Goal: Task Accomplishment & Management: Complete application form

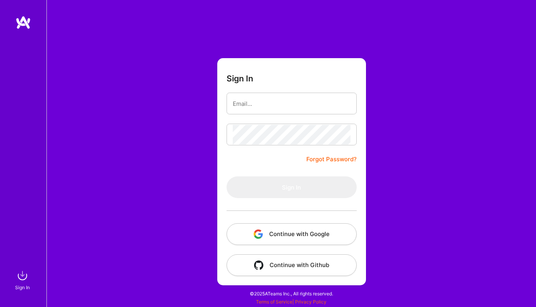
click at [306, 229] on button "Continue with Google" at bounding box center [292, 234] width 130 height 22
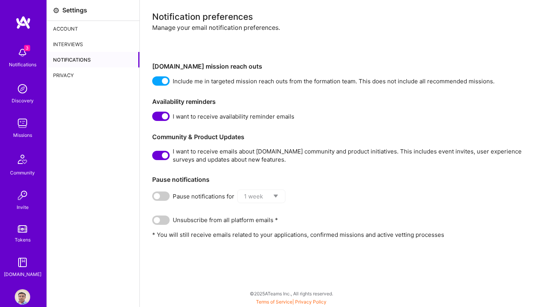
click at [26, 51] on img at bounding box center [22, 52] width 15 height 15
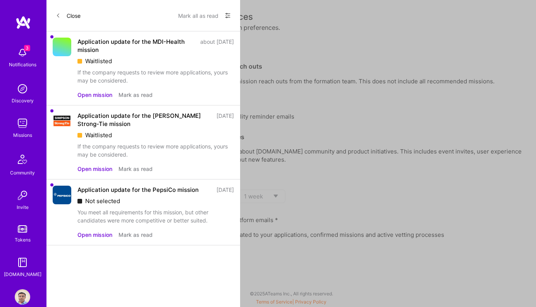
click at [203, 17] on button "Mark all as read" at bounding box center [198, 15] width 40 height 12
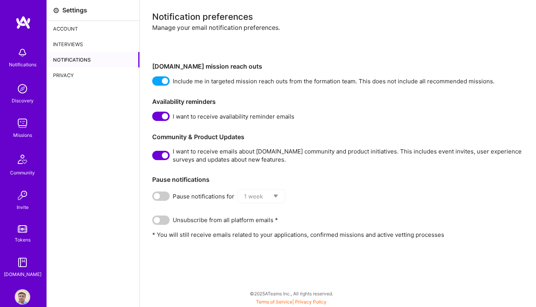
click at [28, 58] on div "Notifications Discovery Missions Community Invite Tokens [DOMAIN_NAME]" at bounding box center [23, 160] width 46 height 235
click at [26, 89] on img at bounding box center [22, 88] width 15 height 15
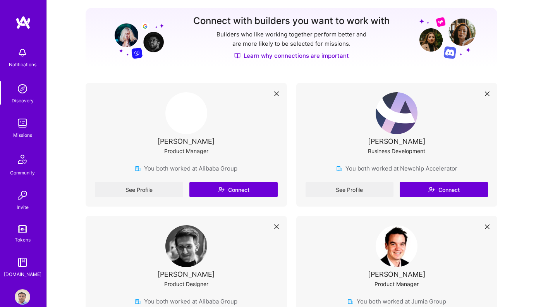
scroll to position [102, 0]
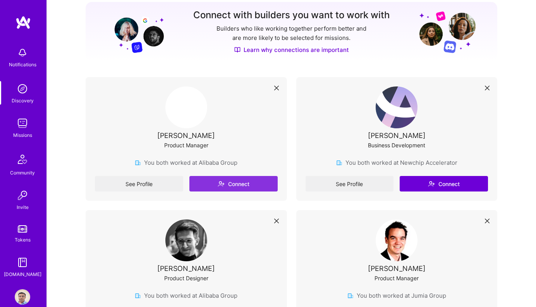
click at [245, 183] on button "Connect" at bounding box center [233, 183] width 88 height 15
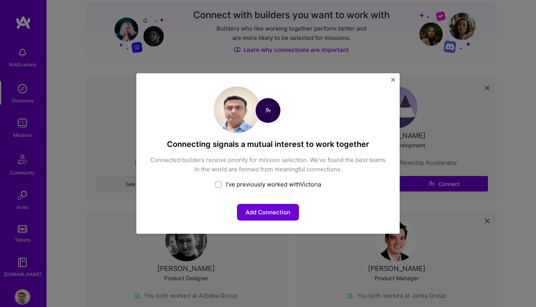
click at [258, 180] on div "Connecting signals a mutual interest to work together Connected builders receiv…" at bounding box center [268, 179] width 237 height 81
click at [259, 186] on div "I’ve previously worked with Victoria" at bounding box center [268, 184] width 237 height 8
checkbox input "true"
click at [270, 221] on div "Connecting signals a mutual interest to work together Connected builders receiv…" at bounding box center [267, 153] width 263 height 160
click at [393, 77] on div "Connecting signals a mutual interest to work together Connected builders receiv…" at bounding box center [267, 153] width 263 height 160
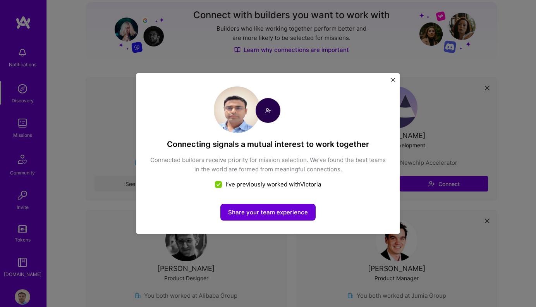
click at [391, 74] on div "Connecting signals a mutual interest to work together Connected builders receiv…" at bounding box center [267, 153] width 263 height 160
click at [393, 77] on div "Connecting signals a mutual interest to work together Connected builders receiv…" at bounding box center [267, 153] width 263 height 160
click at [394, 79] on img "Close" at bounding box center [393, 80] width 4 height 4
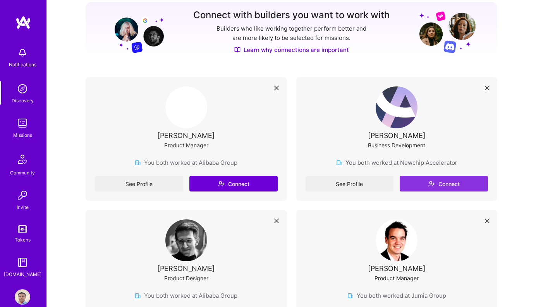
click at [434, 182] on icon at bounding box center [431, 183] width 7 height 7
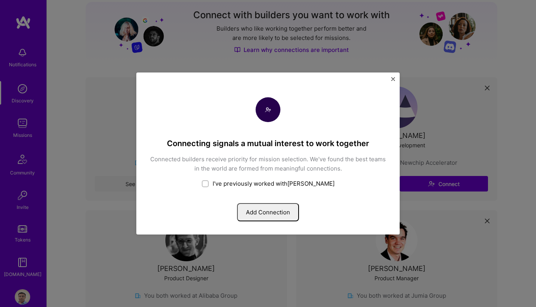
scroll to position [248, 0]
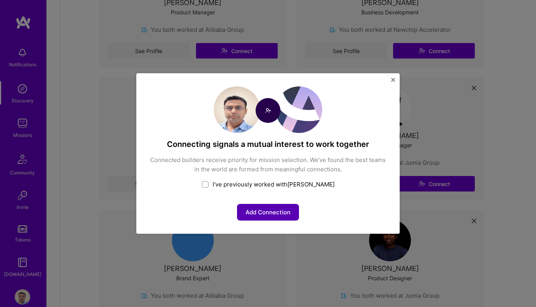
click at [286, 208] on button "Add Connection" at bounding box center [268, 212] width 62 height 17
click at [394, 77] on div "Connecting signals a mutual interest to work together Connected builders receiv…" at bounding box center [267, 153] width 263 height 160
click at [395, 81] on img "Close" at bounding box center [393, 80] width 4 height 4
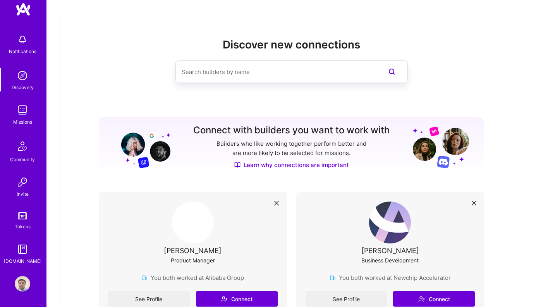
scroll to position [13, 0]
click at [28, 256] on img at bounding box center [22, 248] width 15 height 15
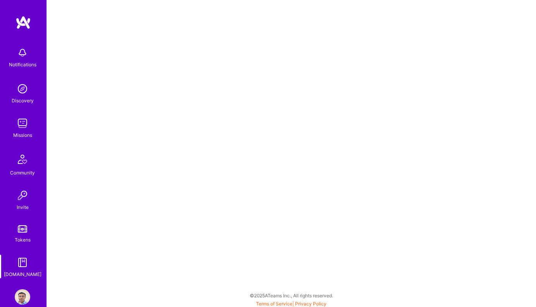
click at [31, 58] on div "Notifications" at bounding box center [22, 56] width 48 height 27
click at [14, 26] on link at bounding box center [23, 22] width 46 height 14
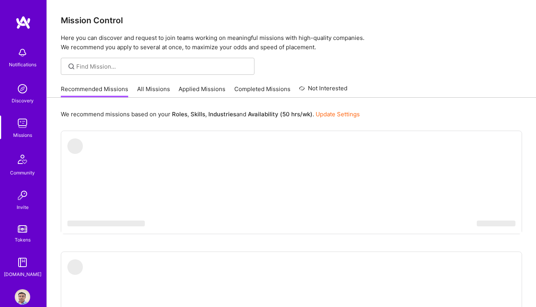
click at [31, 95] on link "Discovery" at bounding box center [22, 93] width 48 height 24
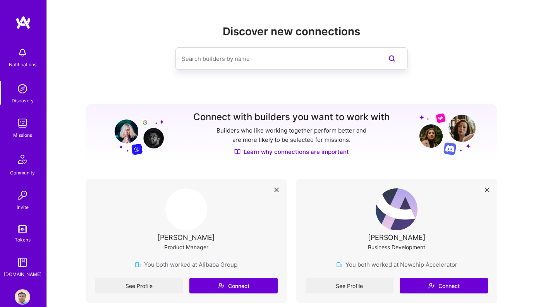
click at [27, 124] on img at bounding box center [22, 122] width 15 height 15
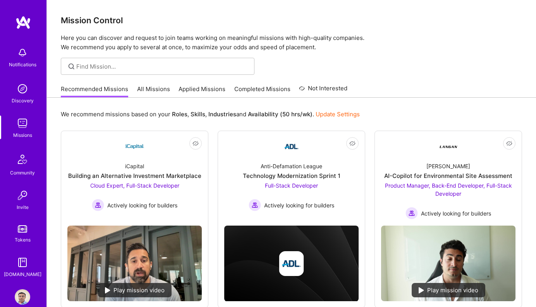
click at [25, 154] on img at bounding box center [22, 159] width 19 height 19
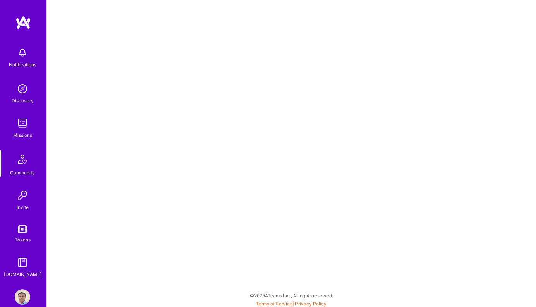
click at [24, 120] on img at bounding box center [22, 122] width 15 height 15
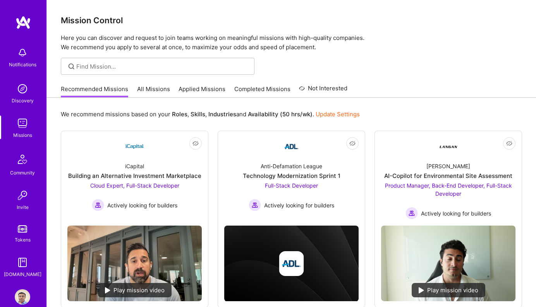
click at [156, 86] on link "All Missions" at bounding box center [153, 91] width 33 height 13
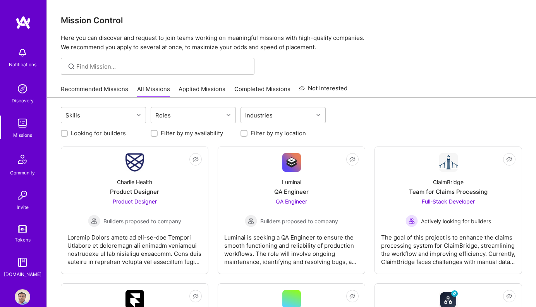
click at [29, 129] on img at bounding box center [22, 122] width 15 height 15
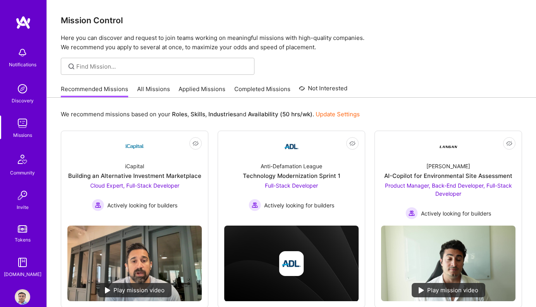
click at [24, 102] on div "Discovery" at bounding box center [23, 100] width 22 height 8
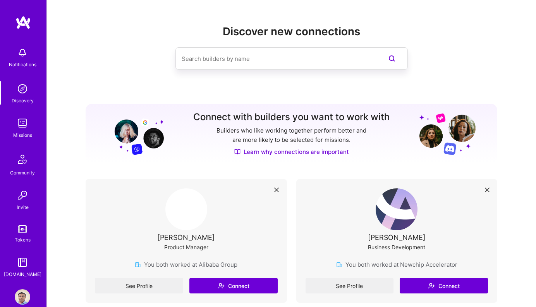
click at [26, 185] on div "Notifications Discovery Missions Community Invite Tokens [DOMAIN_NAME]" at bounding box center [23, 160] width 46 height 235
click at [24, 169] on div "Community" at bounding box center [22, 173] width 25 height 8
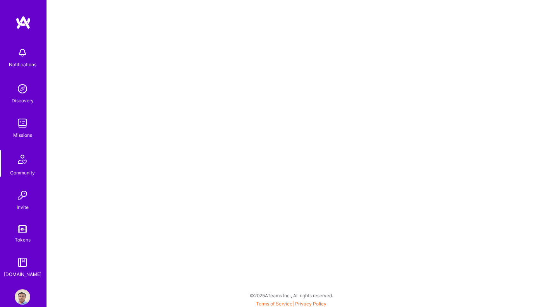
click at [27, 193] on img at bounding box center [22, 195] width 15 height 15
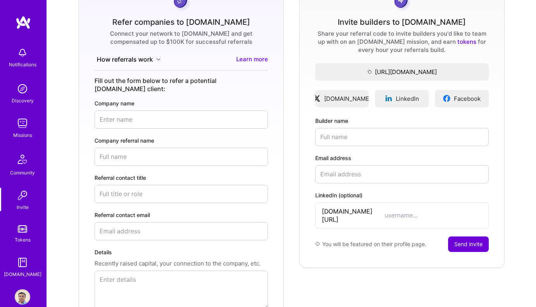
scroll to position [81, 0]
paste input "[PERSON_NAME]"
type input "[PERSON_NAME]"
paste input "[EMAIL_ADDRESS][DOMAIN_NAME]"
type input "[EMAIL_ADDRESS][DOMAIN_NAME]"
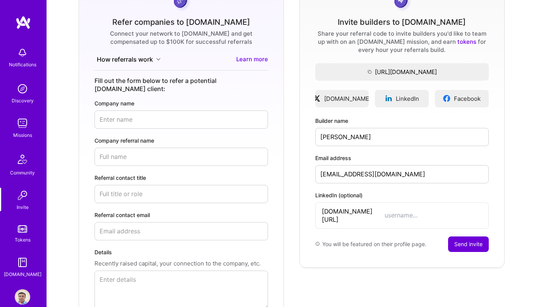
click at [375, 215] on div "[DOMAIN_NAME][URL]" at bounding box center [402, 215] width 174 height 26
paste input "[PERSON_NAME]"
type input "[PERSON_NAME]"
click at [365, 210] on span "[DOMAIN_NAME][URL]" at bounding box center [353, 215] width 63 height 16
click at [469, 236] on button "Send invite" at bounding box center [468, 243] width 41 height 15
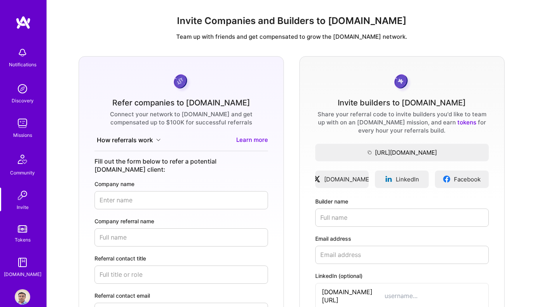
scroll to position [0, 0]
click at [31, 57] on div "Notifications" at bounding box center [22, 56] width 48 height 27
click at [24, 90] on img at bounding box center [22, 88] width 15 height 15
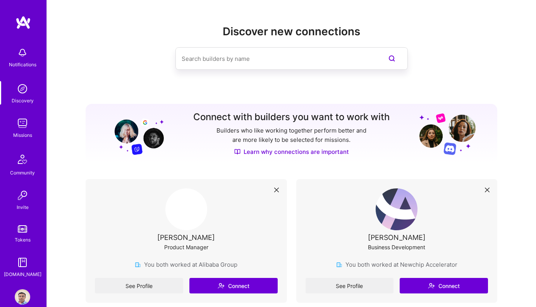
click at [24, 116] on img at bounding box center [22, 122] width 15 height 15
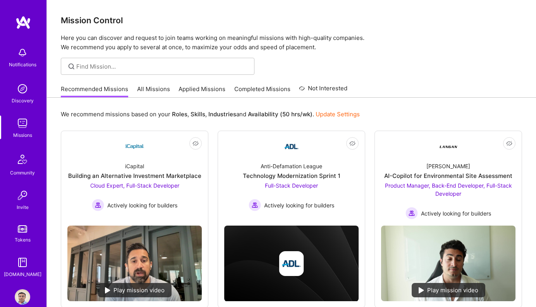
click at [276, 93] on link "Completed Missions" at bounding box center [262, 91] width 56 height 13
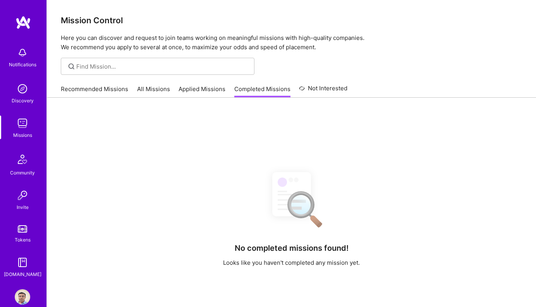
click at [209, 93] on link "Applied Missions" at bounding box center [202, 91] width 47 height 13
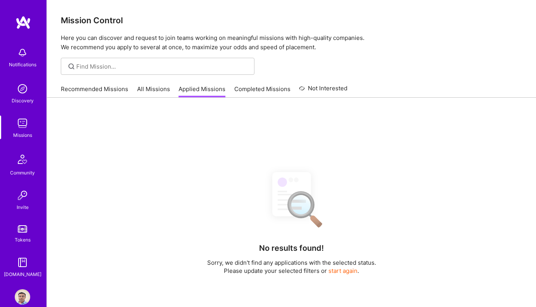
click at [152, 87] on link "All Missions" at bounding box center [153, 91] width 33 height 13
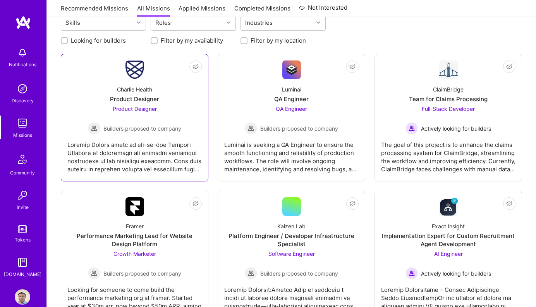
scroll to position [93, 0]
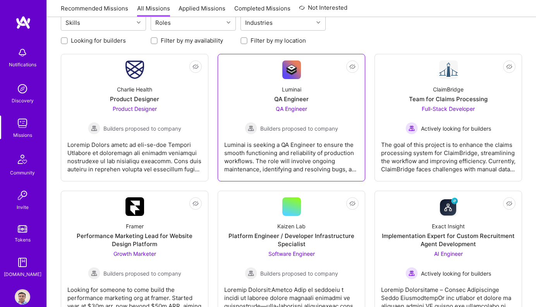
click at [294, 100] on div "QA Engineer" at bounding box center [291, 99] width 34 height 8
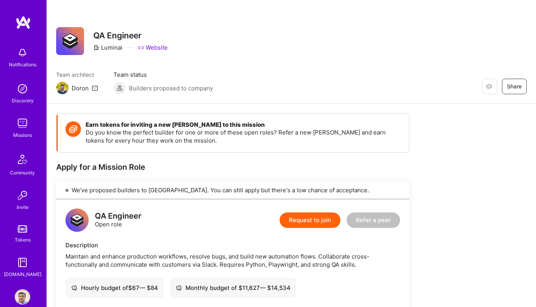
click at [309, 219] on button "Request to join" at bounding box center [310, 219] width 61 height 15
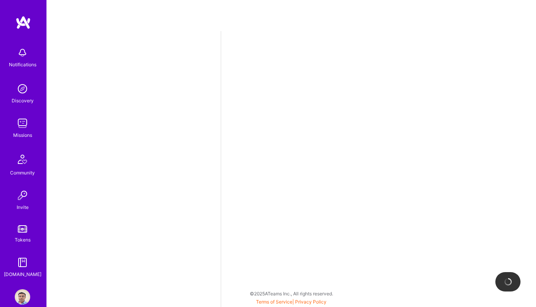
select select "PT"
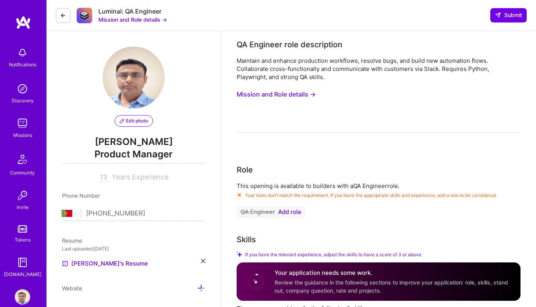
click at [286, 209] on span "Add role" at bounding box center [289, 212] width 23 height 6
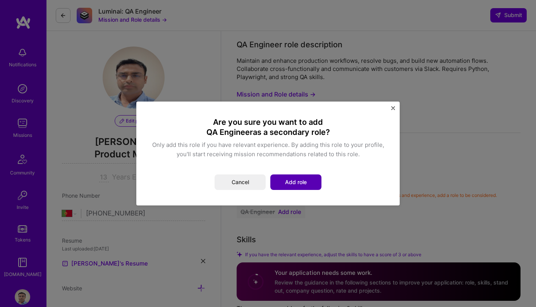
click at [298, 178] on button "Add role" at bounding box center [295, 181] width 51 height 15
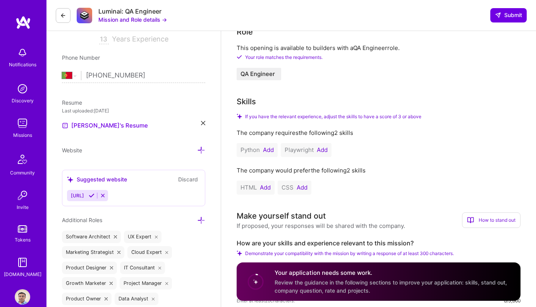
scroll to position [141, 0]
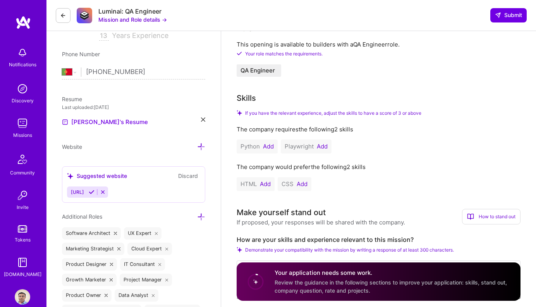
click at [270, 147] on button "Add" at bounding box center [268, 146] width 11 height 6
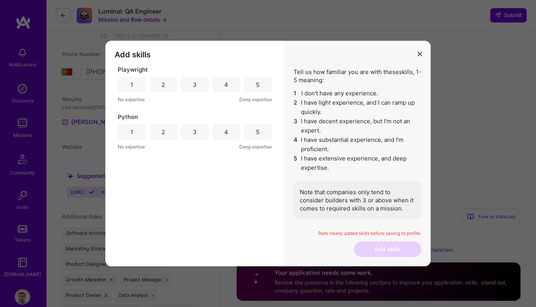
click at [262, 84] on div "5" at bounding box center [258, 84] width 28 height 15
click at [262, 127] on div "5" at bounding box center [258, 131] width 28 height 15
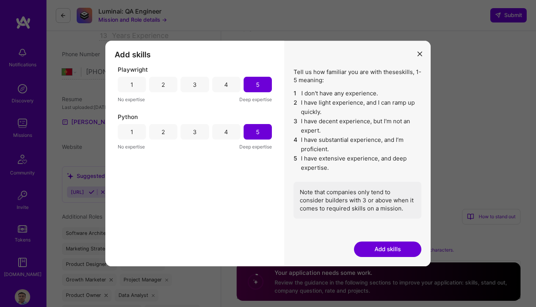
click at [380, 245] on button "Add skills" at bounding box center [387, 248] width 67 height 15
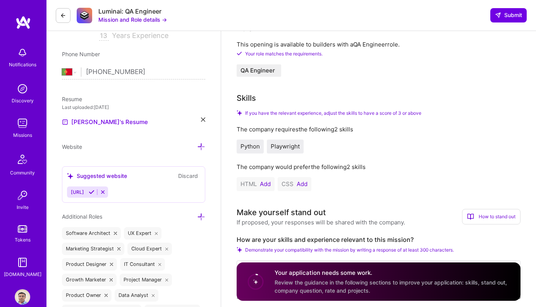
click at [300, 184] on button "Add" at bounding box center [302, 184] width 11 height 6
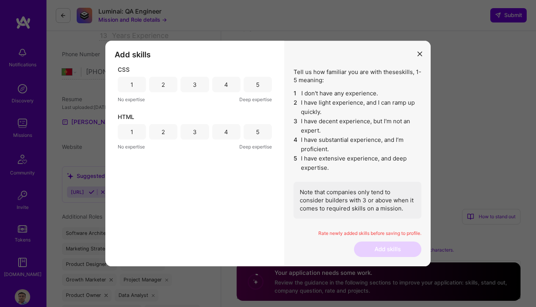
click at [255, 131] on div "5" at bounding box center [258, 131] width 28 height 15
click at [261, 89] on div "5" at bounding box center [258, 84] width 28 height 15
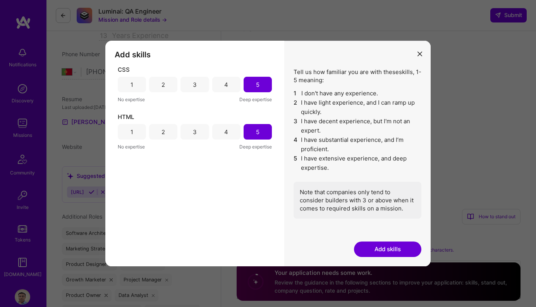
click at [365, 246] on button "Add skills" at bounding box center [387, 248] width 67 height 15
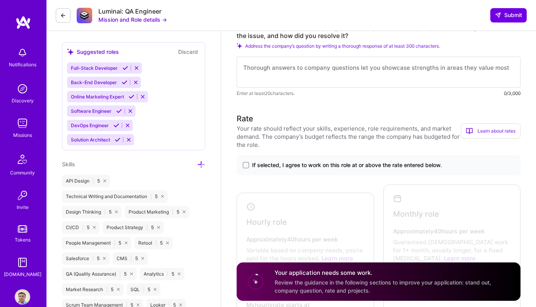
scroll to position [420, 0]
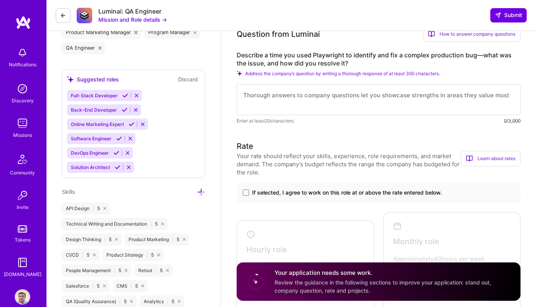
click at [244, 187] on div "If selected, I agree to work on this role at or above the rate entered below." at bounding box center [379, 192] width 284 height 20
click at [246, 191] on span at bounding box center [246, 192] width 6 height 6
click at [0, 0] on input "If selected, I agree to work on this role at or above the rate entered below." at bounding box center [0, 0] width 0 height 0
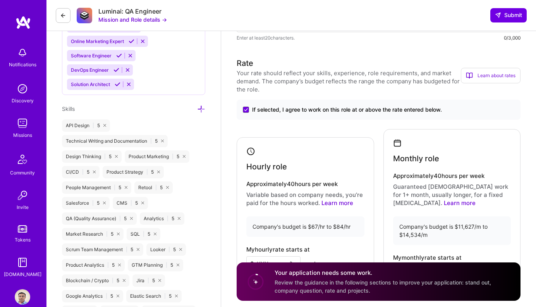
scroll to position [599, 0]
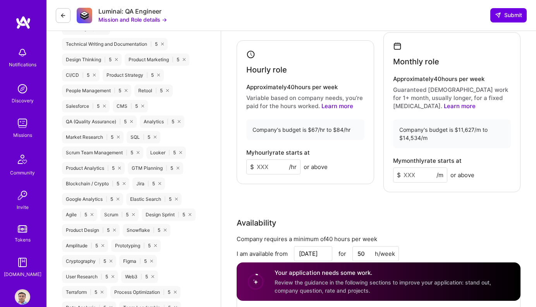
click at [263, 167] on input at bounding box center [273, 166] width 54 height 15
type input "67"
click at [414, 173] on input at bounding box center [420, 174] width 54 height 15
type input "1"
type input "8000"
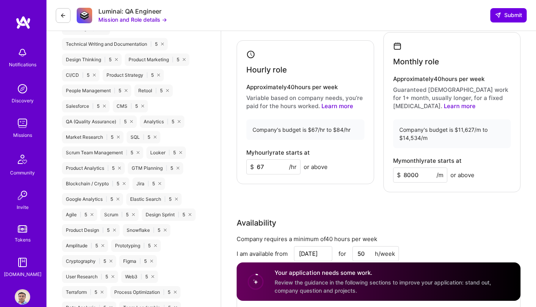
click at [385, 215] on div "Rate Your rate should reflect your skills, experience, role requirements, and m…" at bounding box center [379, 143] width 284 height 366
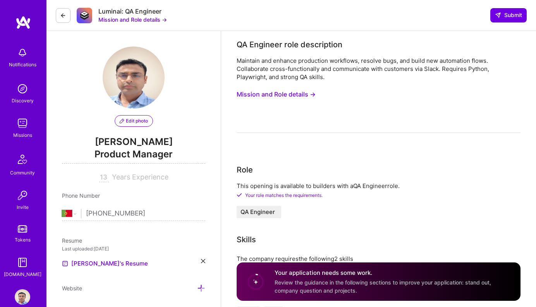
scroll to position [0, 0]
click at [155, 20] on button "Mission and Role details →" at bounding box center [132, 19] width 69 height 8
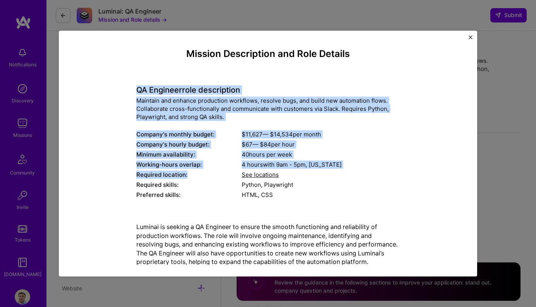
drag, startPoint x: 137, startPoint y: 87, endPoint x: 199, endPoint y: 175, distance: 107.3
click at [199, 175] on div "QA Engineer role description Maintain and enhance production workflows, resolve…" at bounding box center [267, 138] width 263 height 126
click at [183, 69] on div "Mission Description and Role Details QA Engineer role description Maintain and …" at bounding box center [267, 189] width 263 height 282
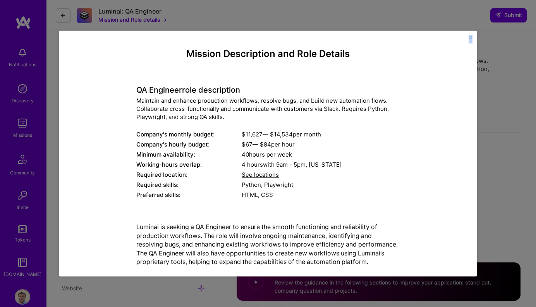
scroll to position [70, 0]
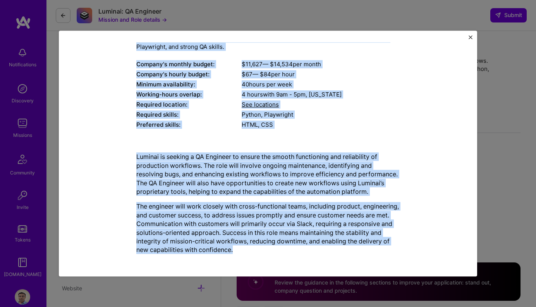
drag, startPoint x: 186, startPoint y: 52, endPoint x: 303, endPoint y: 260, distance: 239.2
click at [303, 260] on div "Mission Description and Role Details QA Engineer role description Maintain and …" at bounding box center [268, 153] width 395 height 222
copy div "Loremip Dolorsitame con Adip Elitsed DO Eiusmodt inci utlaboreetd Magnaali eni …"
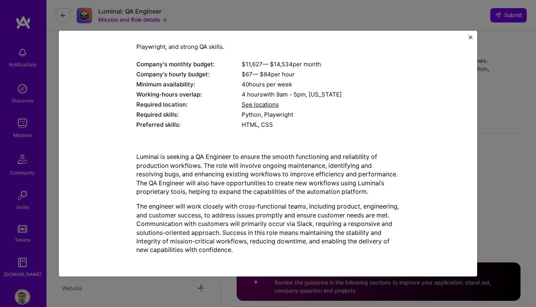
click at [470, 34] on div "Mission Description and Role Details QA Engineer role description Maintain and …" at bounding box center [268, 154] width 418 height 246
click at [470, 37] on img "Close" at bounding box center [471, 37] width 4 height 4
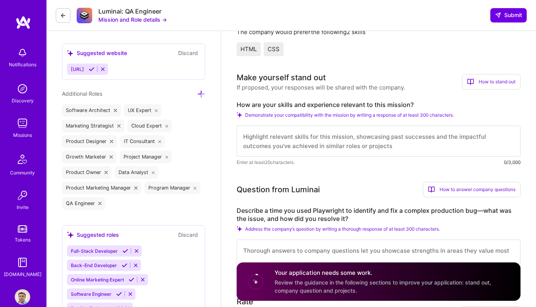
scroll to position [268, 0]
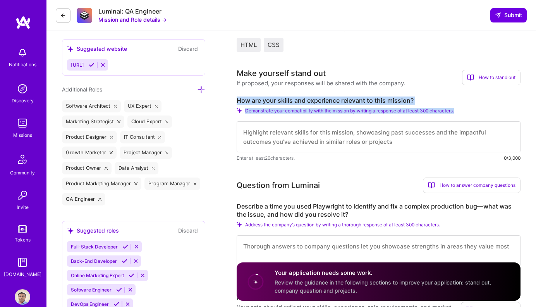
drag, startPoint x: 233, startPoint y: 98, endPoint x: 419, endPoint y: 119, distance: 187.1
copy div "How are your skills and experience relevant to this mission? Demonstrate your c…"
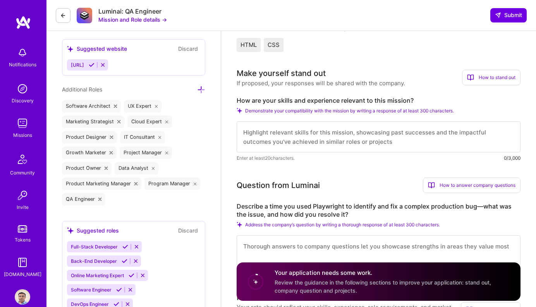
click at [315, 130] on textarea at bounding box center [379, 136] width 284 height 31
paste textarea "I have strong alignment with this mission. In my past roles, I owned QA process…"
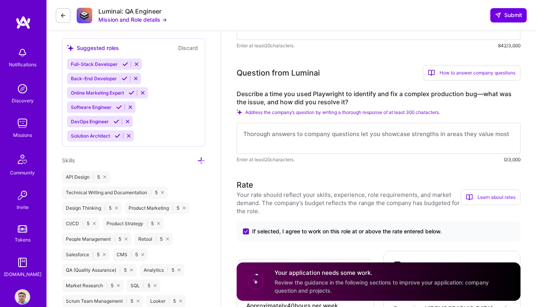
scroll to position [472, 0]
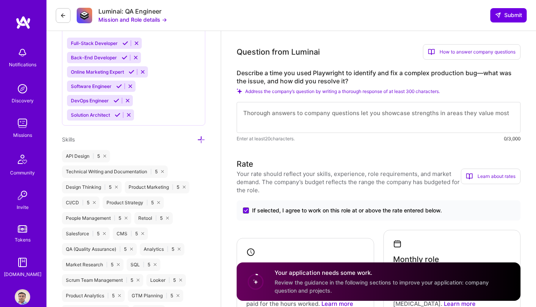
type textarea "I have strong alignment with this mission. In my past roles, I owned QA process…"
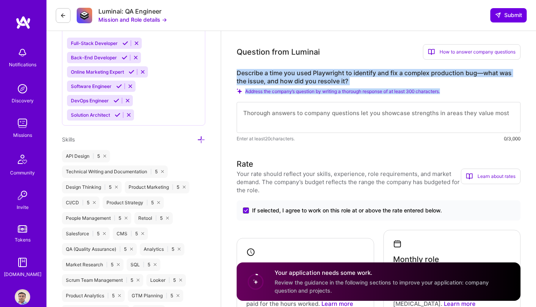
drag, startPoint x: 234, startPoint y: 67, endPoint x: 466, endPoint y: 91, distance: 232.9
copy div "Describe a time you used Playwright to identify and fix a complex production bu…"
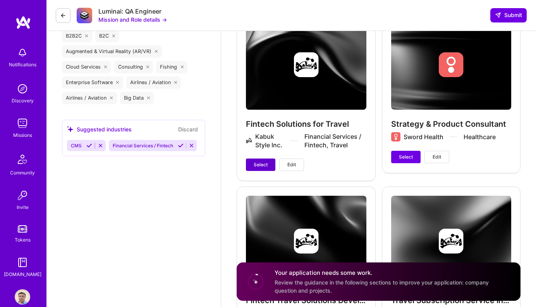
scroll to position [1327, 0]
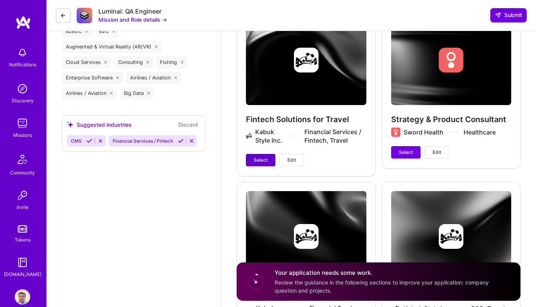
click at [262, 157] on span "Select" at bounding box center [261, 160] width 14 height 7
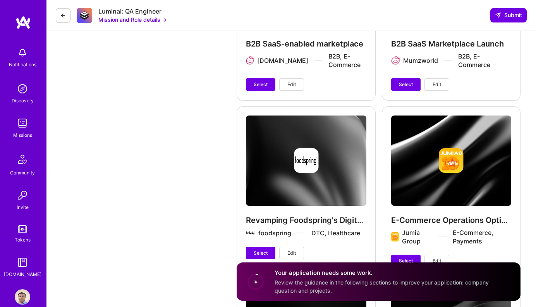
scroll to position [1754, 0]
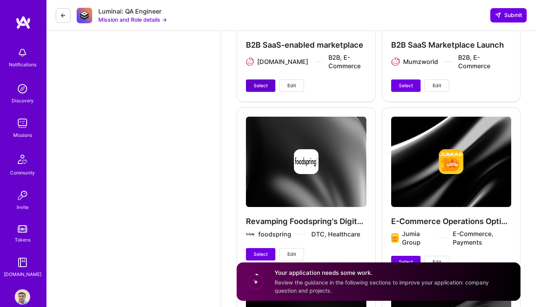
click at [267, 89] on button "Select" at bounding box center [260, 85] width 29 height 12
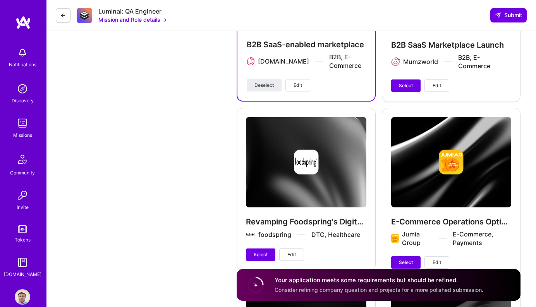
scroll to position [0, 0]
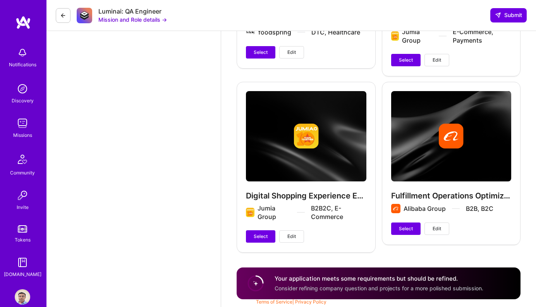
click at [404, 236] on div "Fulfillment Operations Optimization Alibaba Group B2B, B2C Select Edit" at bounding box center [451, 163] width 139 height 162
click at [404, 229] on span "Select" at bounding box center [406, 228] width 14 height 7
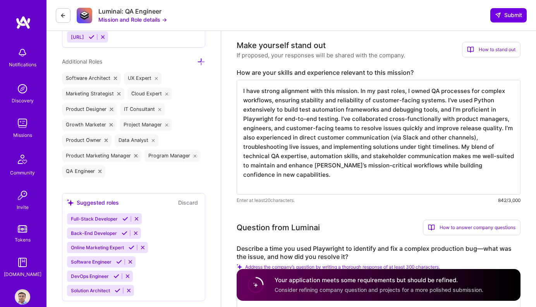
scroll to position [246, 0]
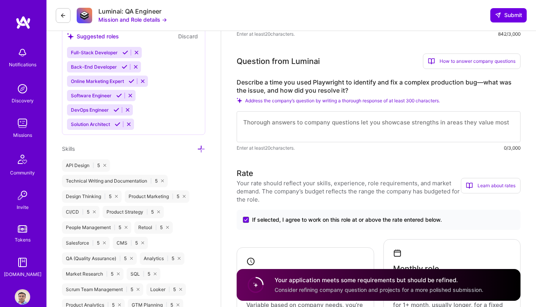
click at [311, 119] on textarea at bounding box center [379, 126] width 284 height 31
paste textarea "In a past role, I used Playwright to diagnose a production bug where checkout f…"
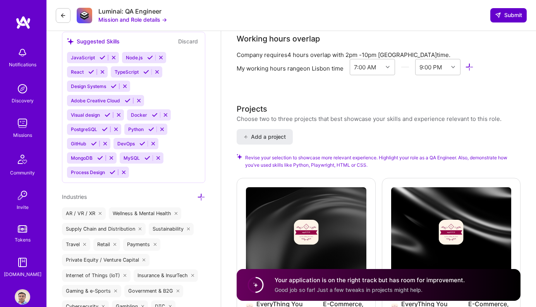
type textarea "In a past role, I used Playwright to diagnose a production bug where checkout f…"
click at [506, 14] on span "Submit" at bounding box center [508, 15] width 27 height 8
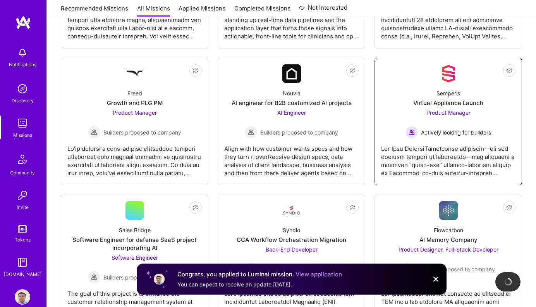
click at [445, 114] on span "Product Manager" at bounding box center [449, 112] width 44 height 7
